Goal: Check status: Check status

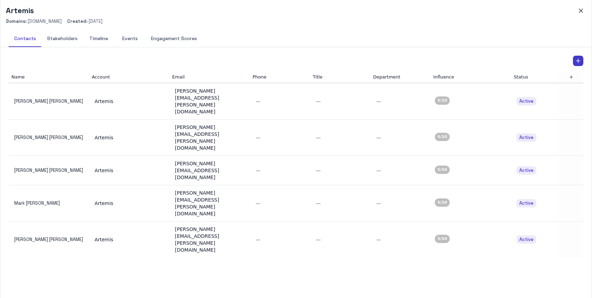
click at [101, 39] on button "Timeline" at bounding box center [98, 38] width 31 height 17
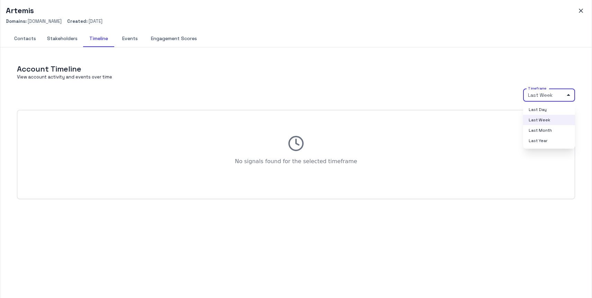
click at [557, 97] on body "K KK's Home Dashboards Accounts Accounts Contacts Activity Graph Your Organizat…" at bounding box center [296, 149] width 592 height 298
click at [545, 129] on li "Last Month" at bounding box center [549, 130] width 52 height 10
type input "*****"
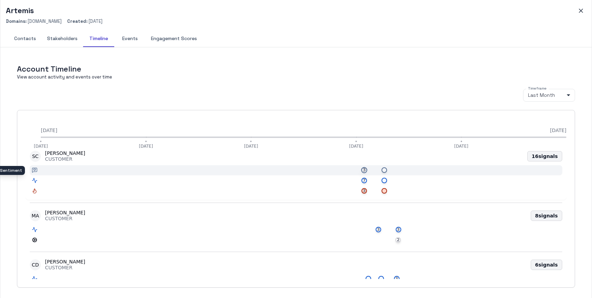
click at [365, 169] on span "3" at bounding box center [363, 170] width 3 height 6
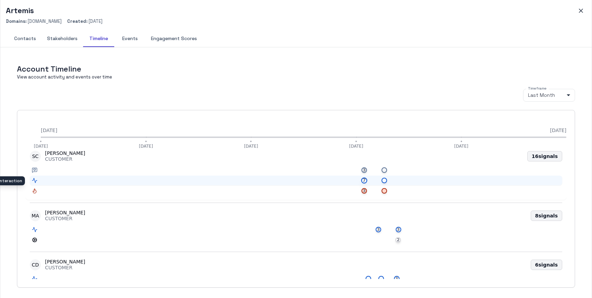
click at [364, 181] on span "7" at bounding box center [363, 181] width 3 height 6
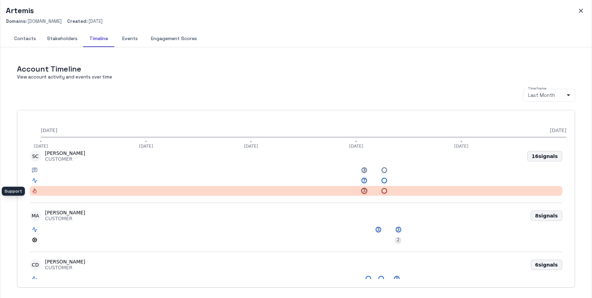
click at [364, 191] on span "3" at bounding box center [363, 191] width 3 height 6
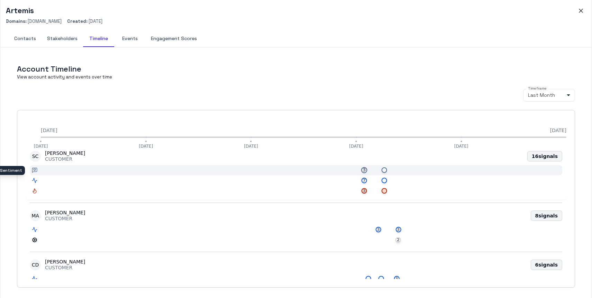
click at [365, 169] on span "3" at bounding box center [363, 170] width 3 height 6
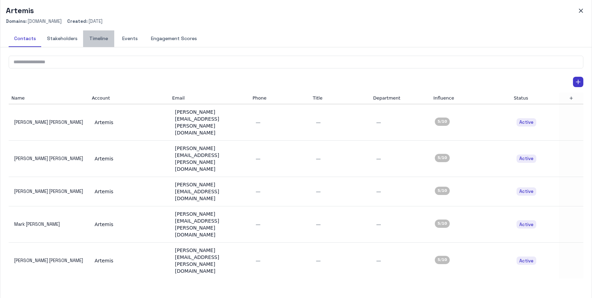
click at [90, 38] on button "Timeline" at bounding box center [98, 38] width 31 height 17
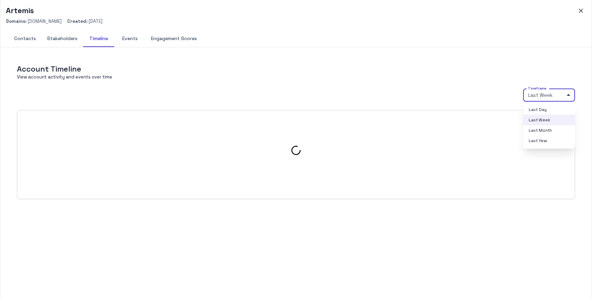
click at [551, 97] on body "K KK's Home Dashboards Accounts Accounts Contacts Activity Graph Your Organizat…" at bounding box center [296, 149] width 592 height 298
click at [545, 128] on li "Last Month" at bounding box center [549, 130] width 52 height 10
type input "*****"
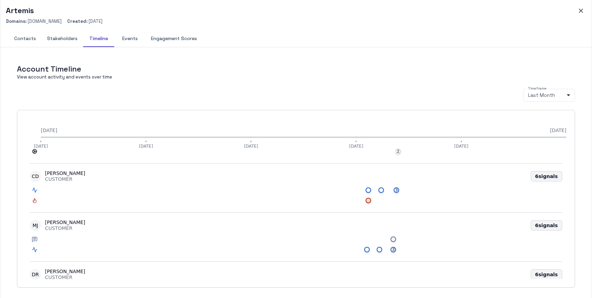
scroll to position [117, 0]
